Goal: Transaction & Acquisition: Purchase product/service

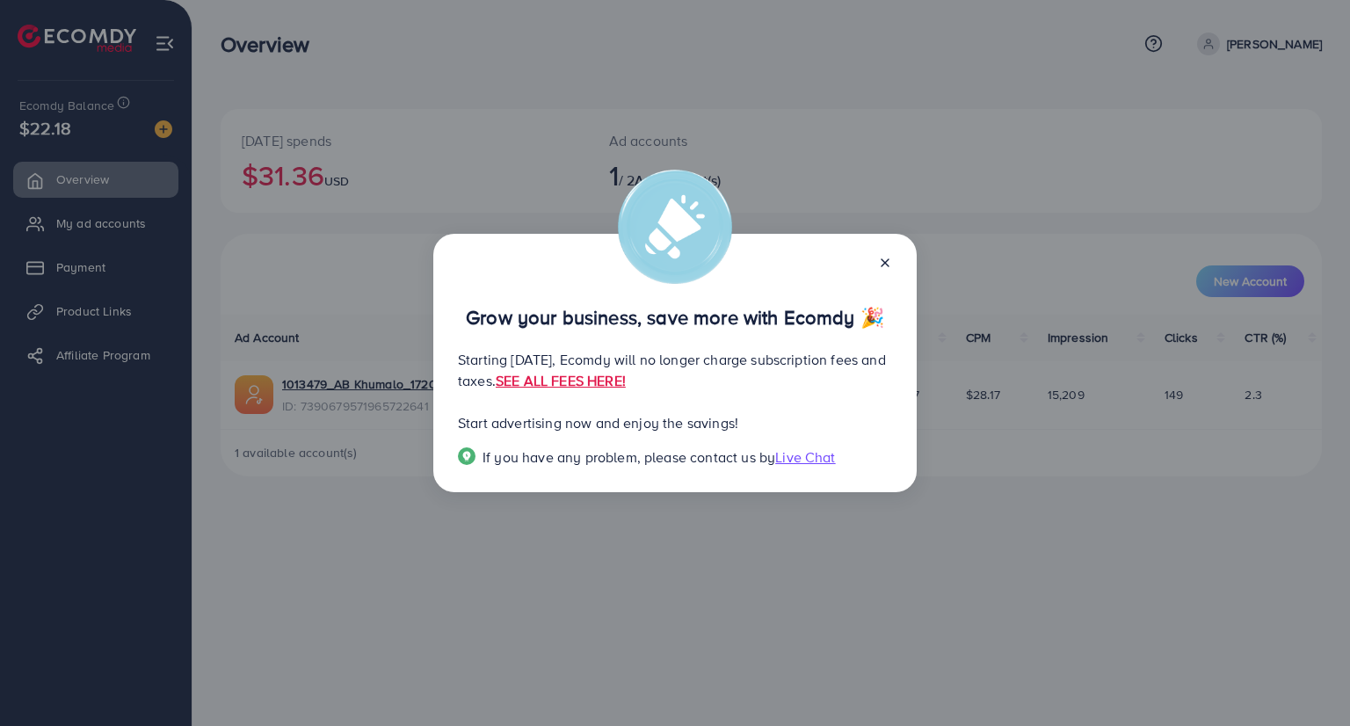
click at [886, 263] on line at bounding box center [884, 262] width 7 height 7
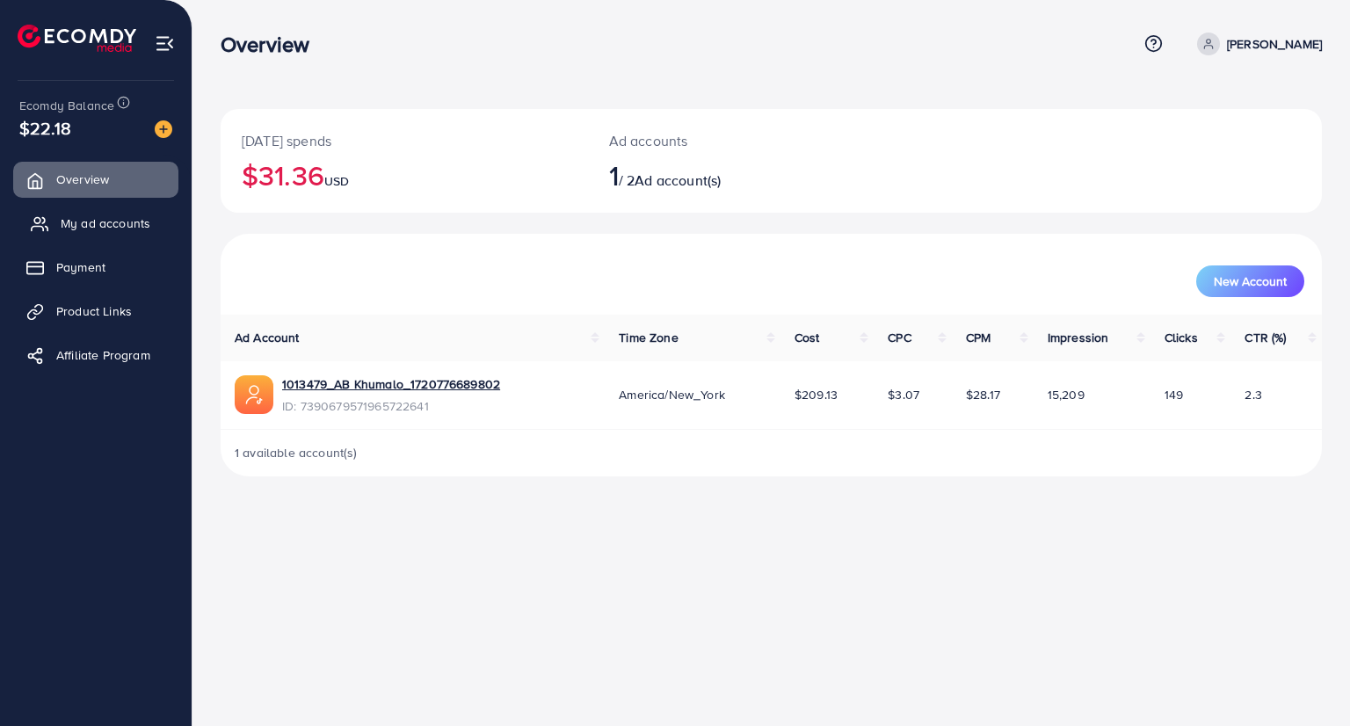
click at [118, 230] on span "My ad accounts" at bounding box center [106, 223] width 90 height 18
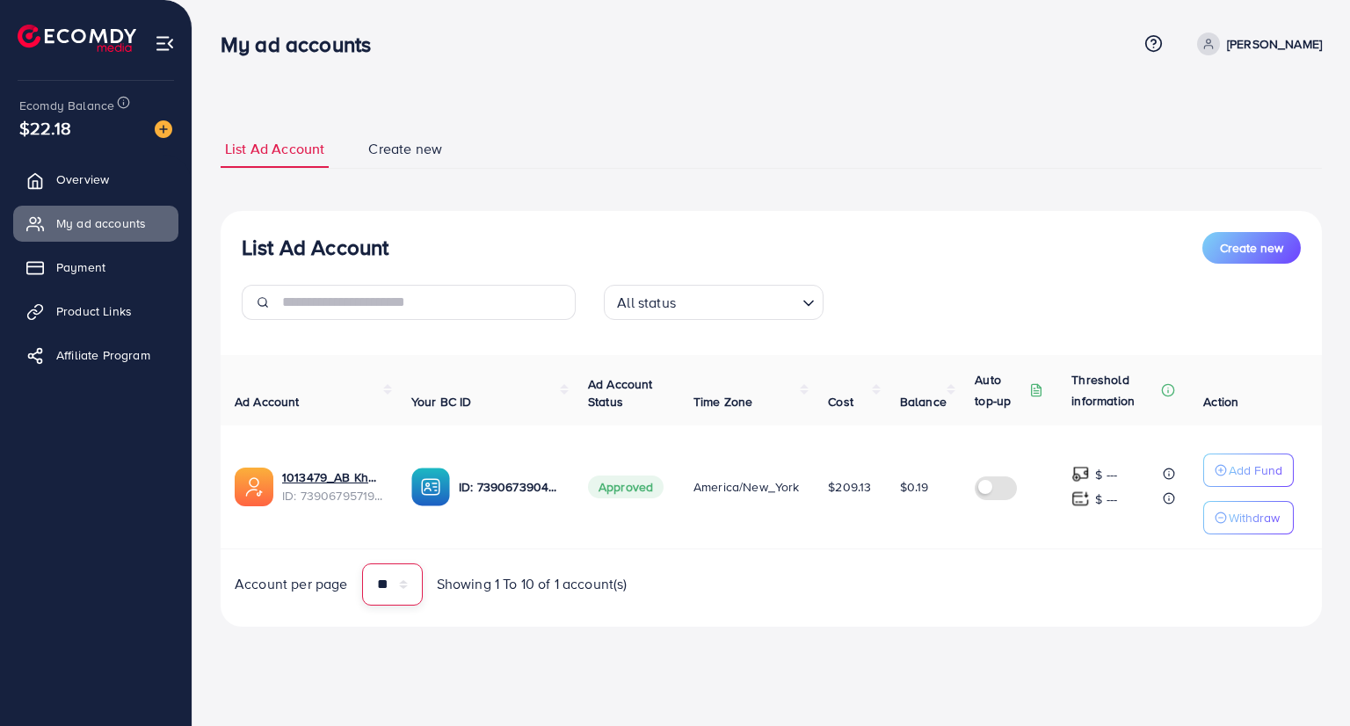
click at [403, 584] on select "** ** ** ***" at bounding box center [392, 584] width 61 height 42
click at [158, 131] on img at bounding box center [164, 129] width 18 height 18
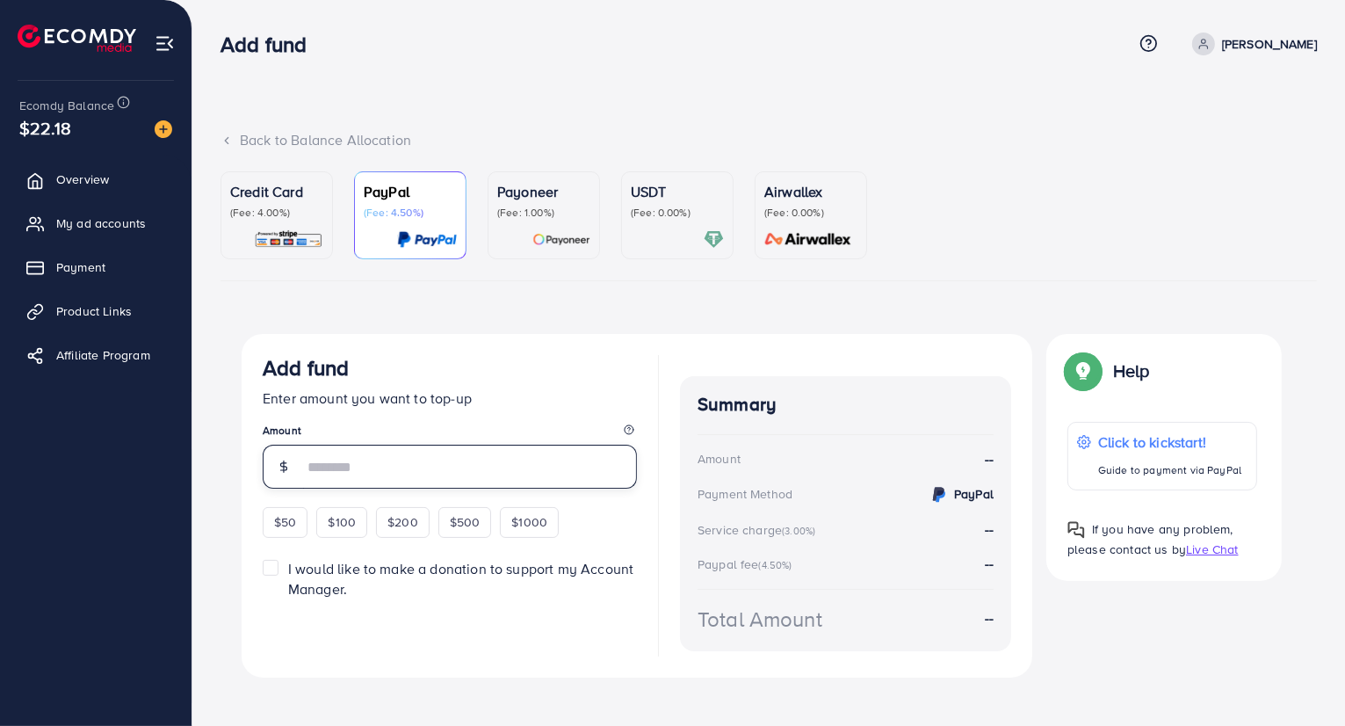
click at [337, 465] on input "number" at bounding box center [470, 467] width 334 height 44
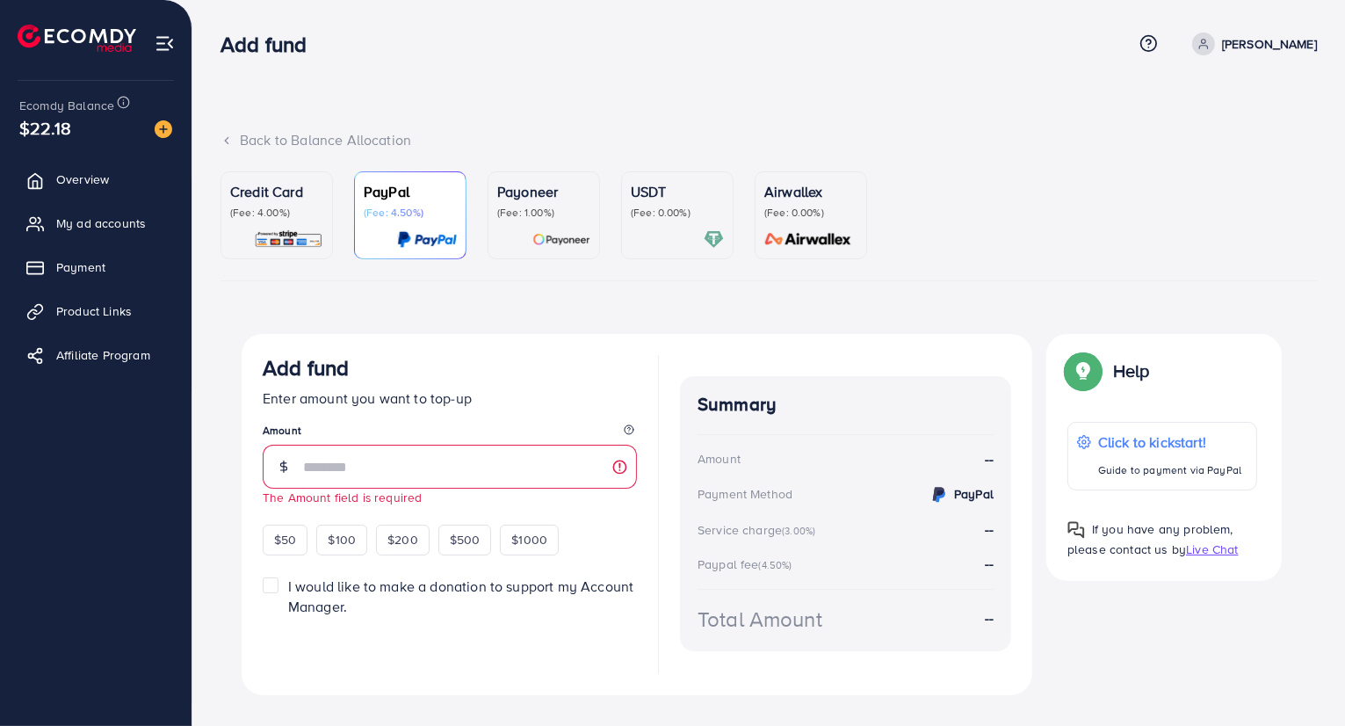
click at [279, 199] on p "Credit Card" at bounding box center [276, 191] width 93 height 21
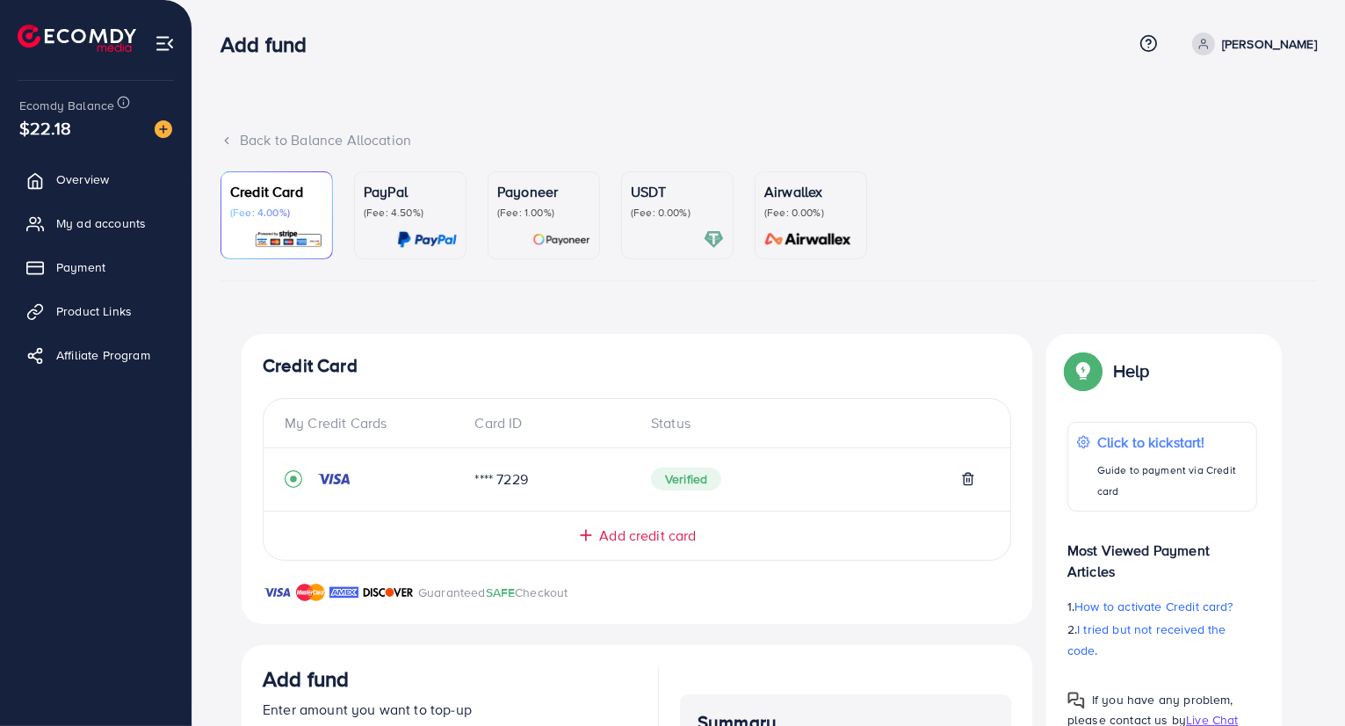
click at [527, 224] on div "Payoneer (Fee: 1.00%)" at bounding box center [543, 215] width 93 height 69
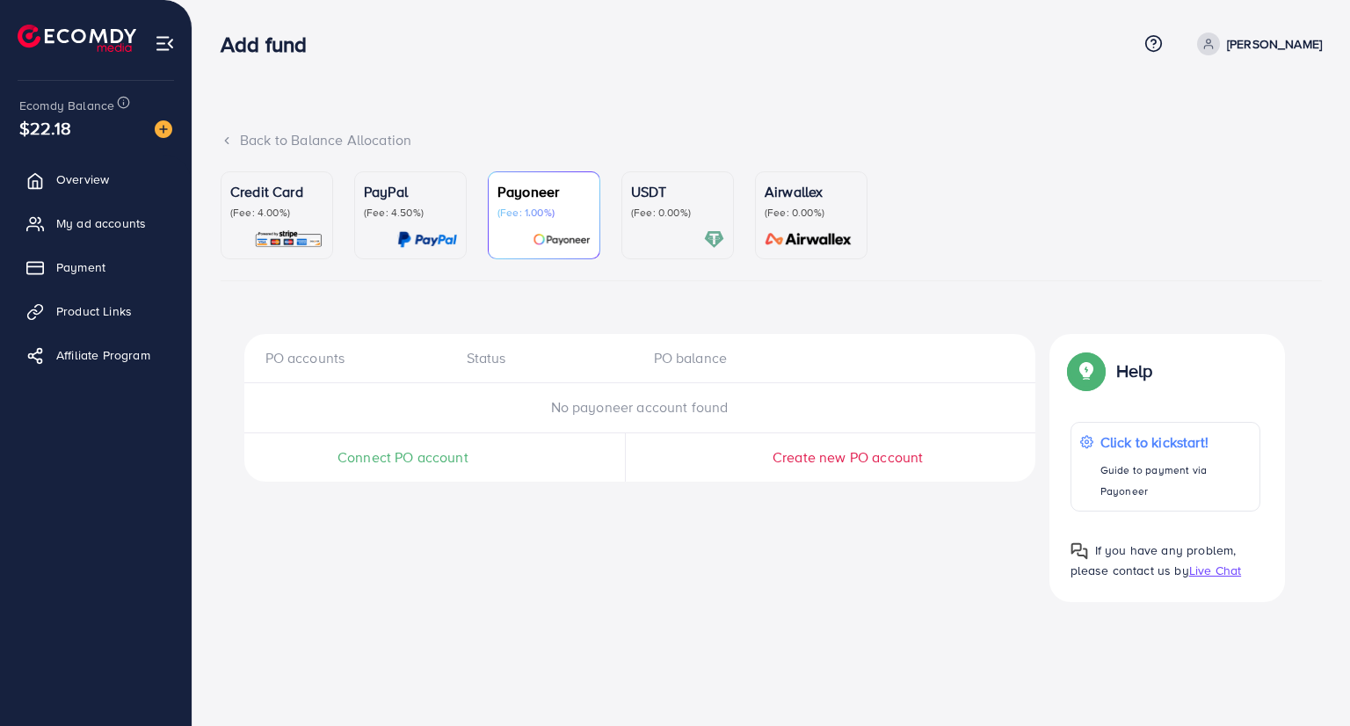
click at [246, 198] on p "Credit Card" at bounding box center [276, 191] width 93 height 21
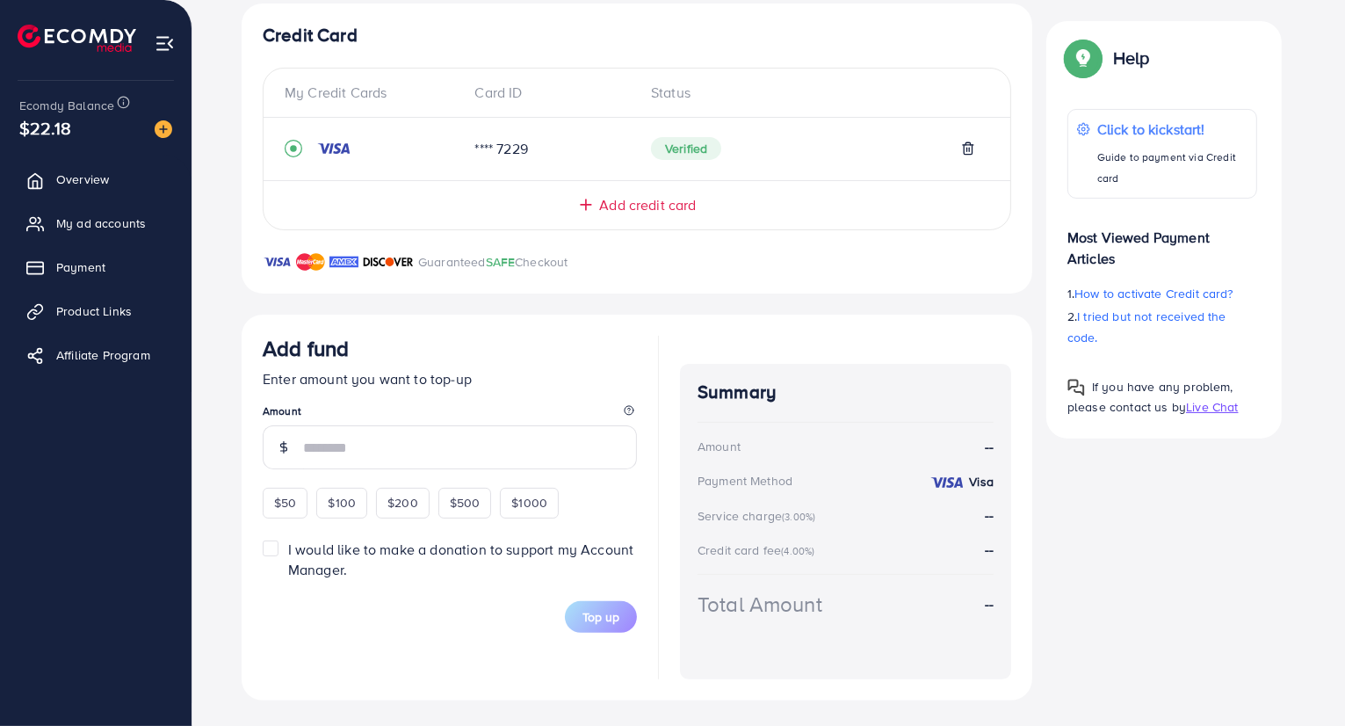
scroll to position [332, 0]
click at [277, 492] on span "$50" at bounding box center [285, 501] width 22 height 18
type input "**"
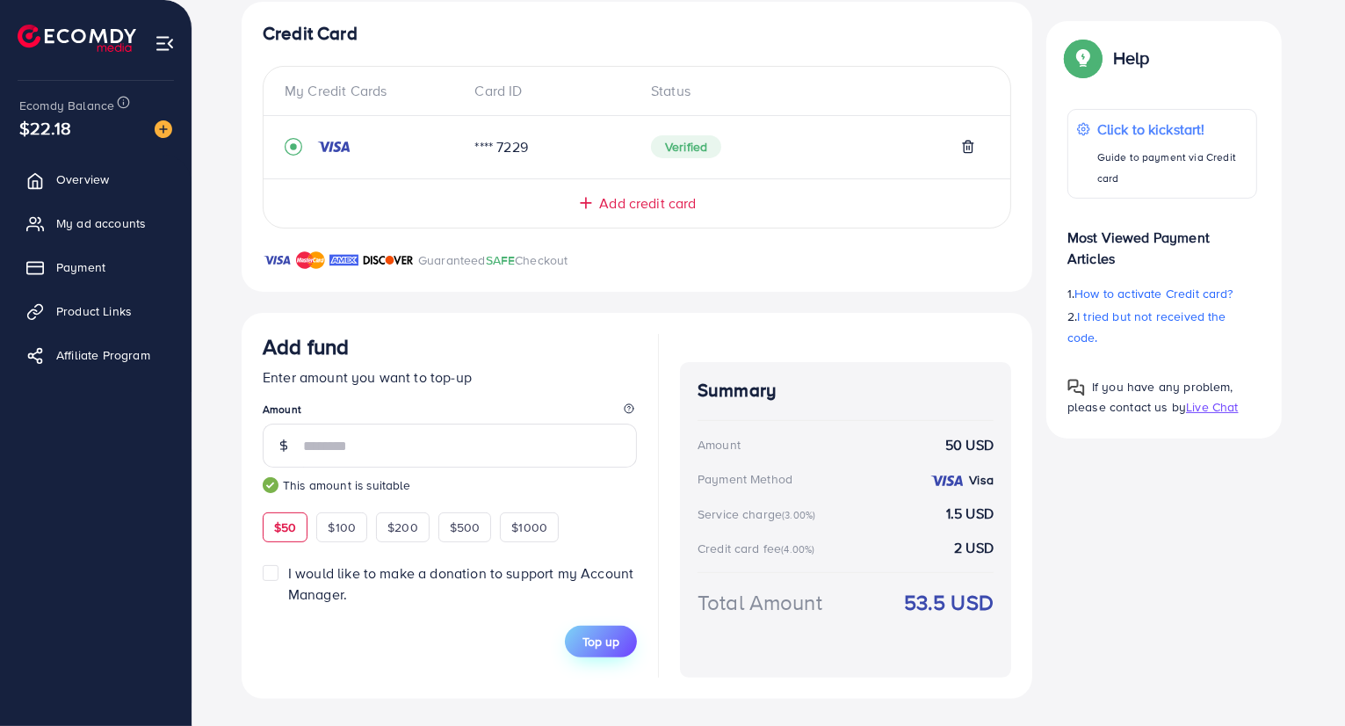
click at [612, 626] on button "Top up" at bounding box center [601, 642] width 72 height 32
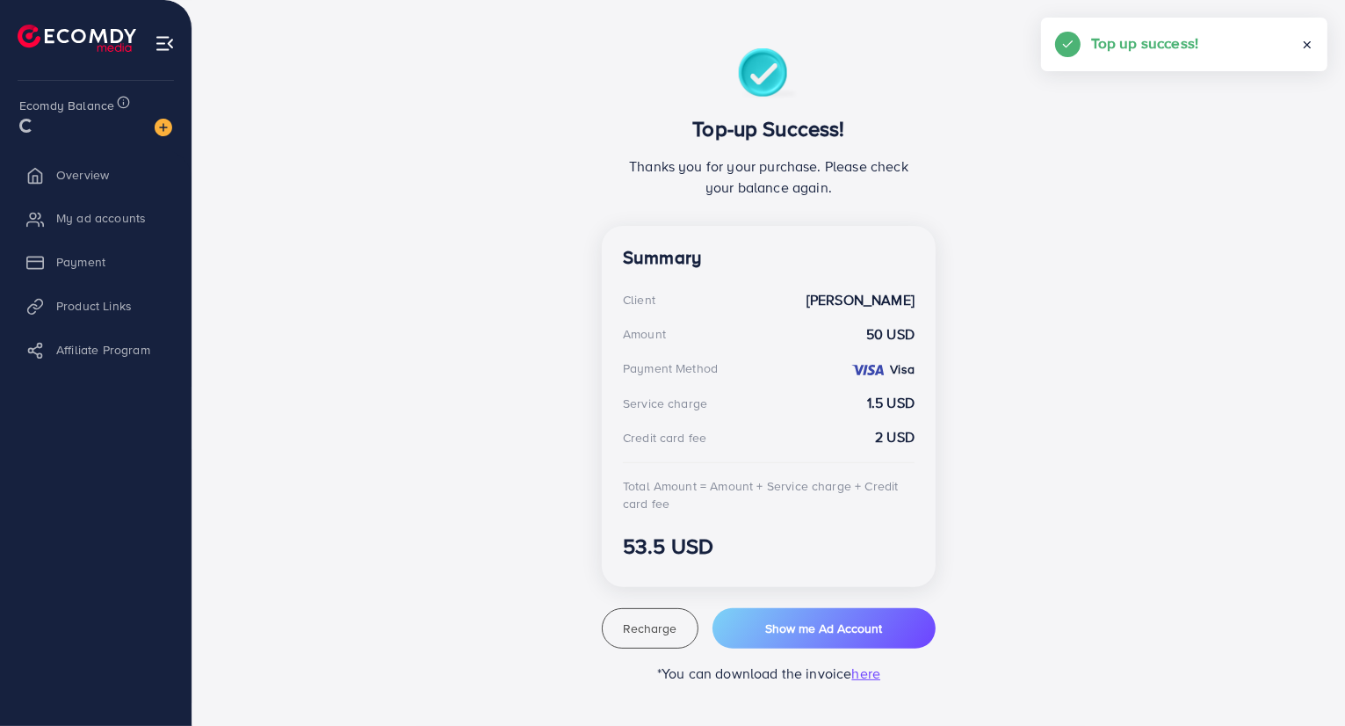
scroll to position [285, 0]
